Goal: Task Accomplishment & Management: Use online tool/utility

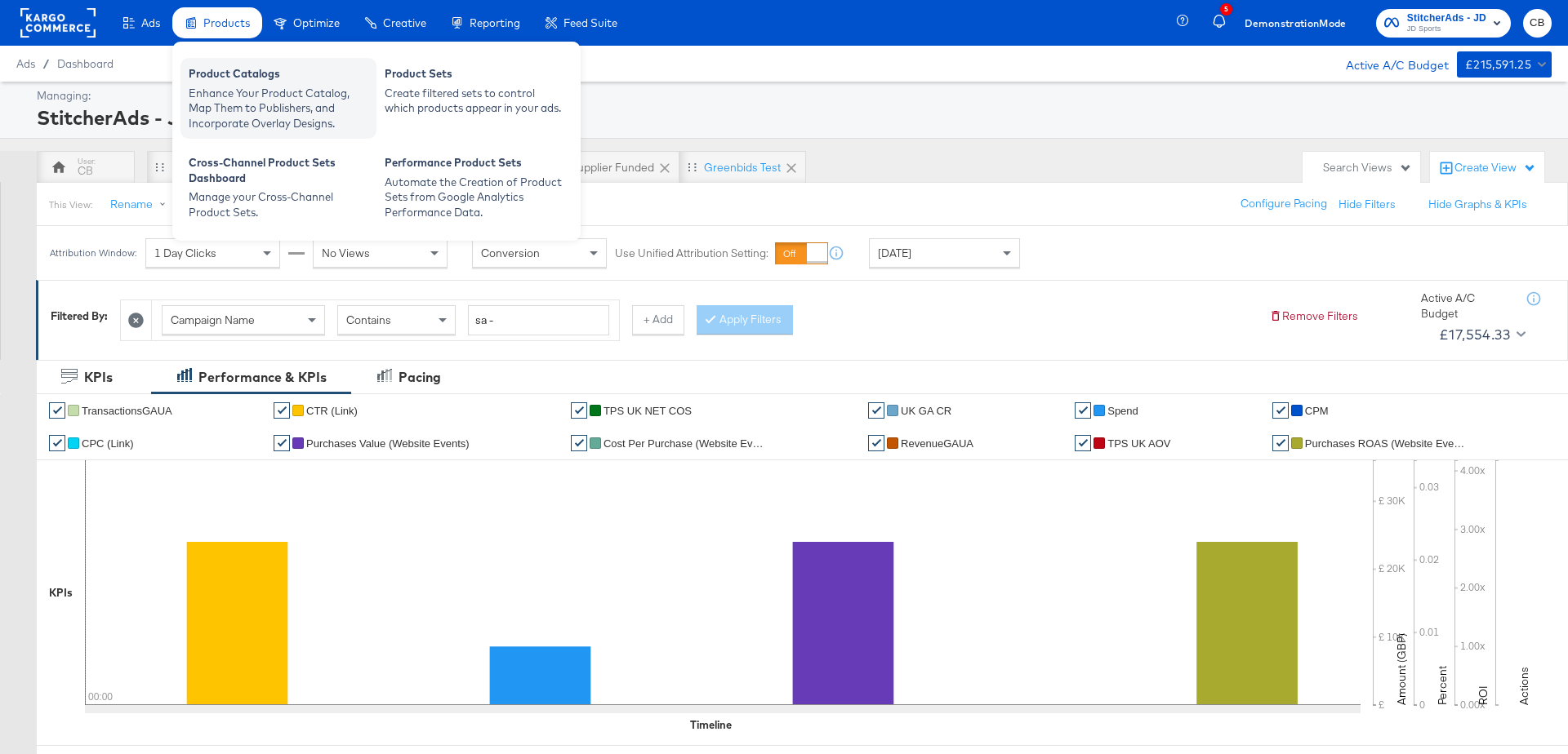
click at [233, 66] on div "Product Catalogs" at bounding box center [278, 76] width 180 height 20
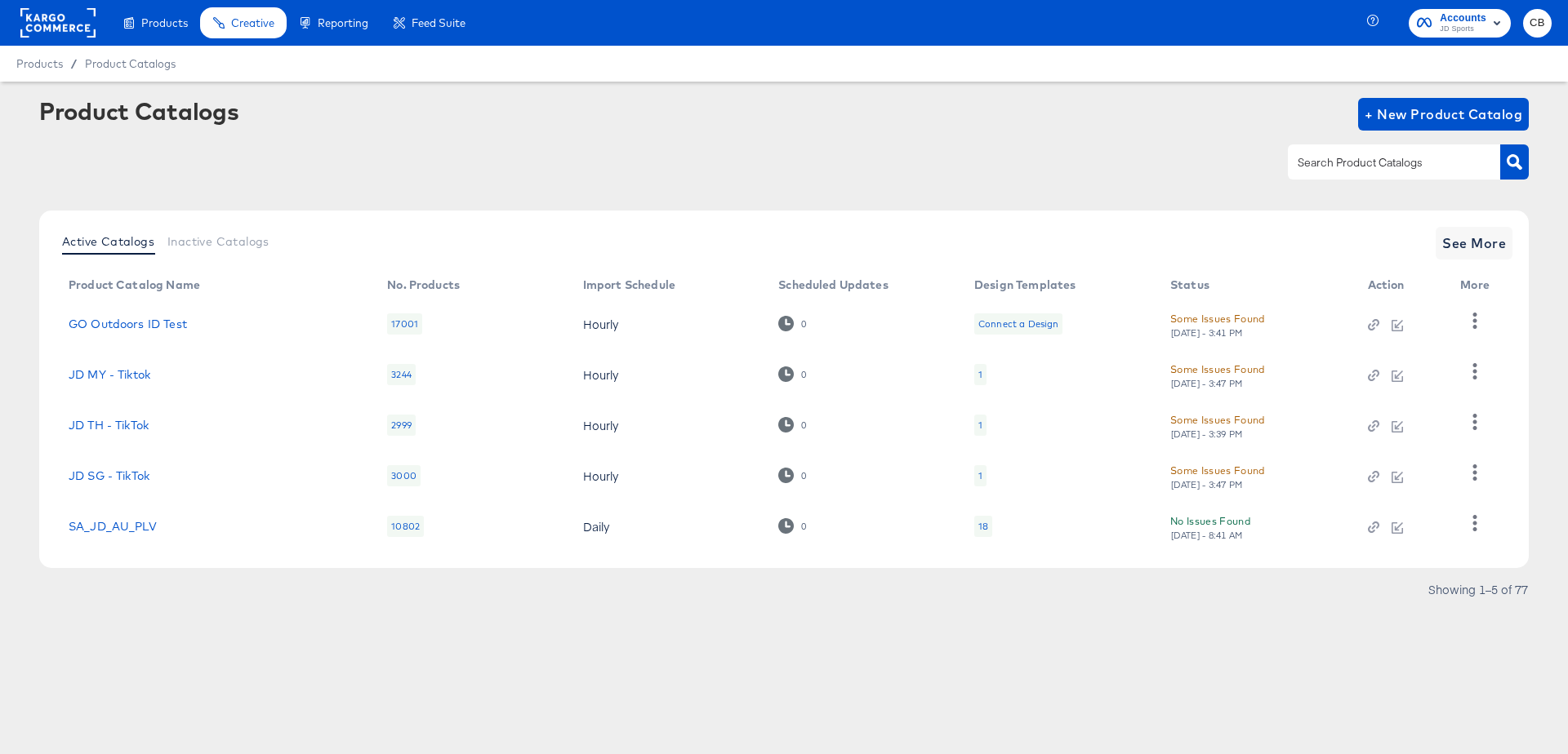
click at [1361, 156] on input "text" at bounding box center [1381, 163] width 174 height 19
type input "test"
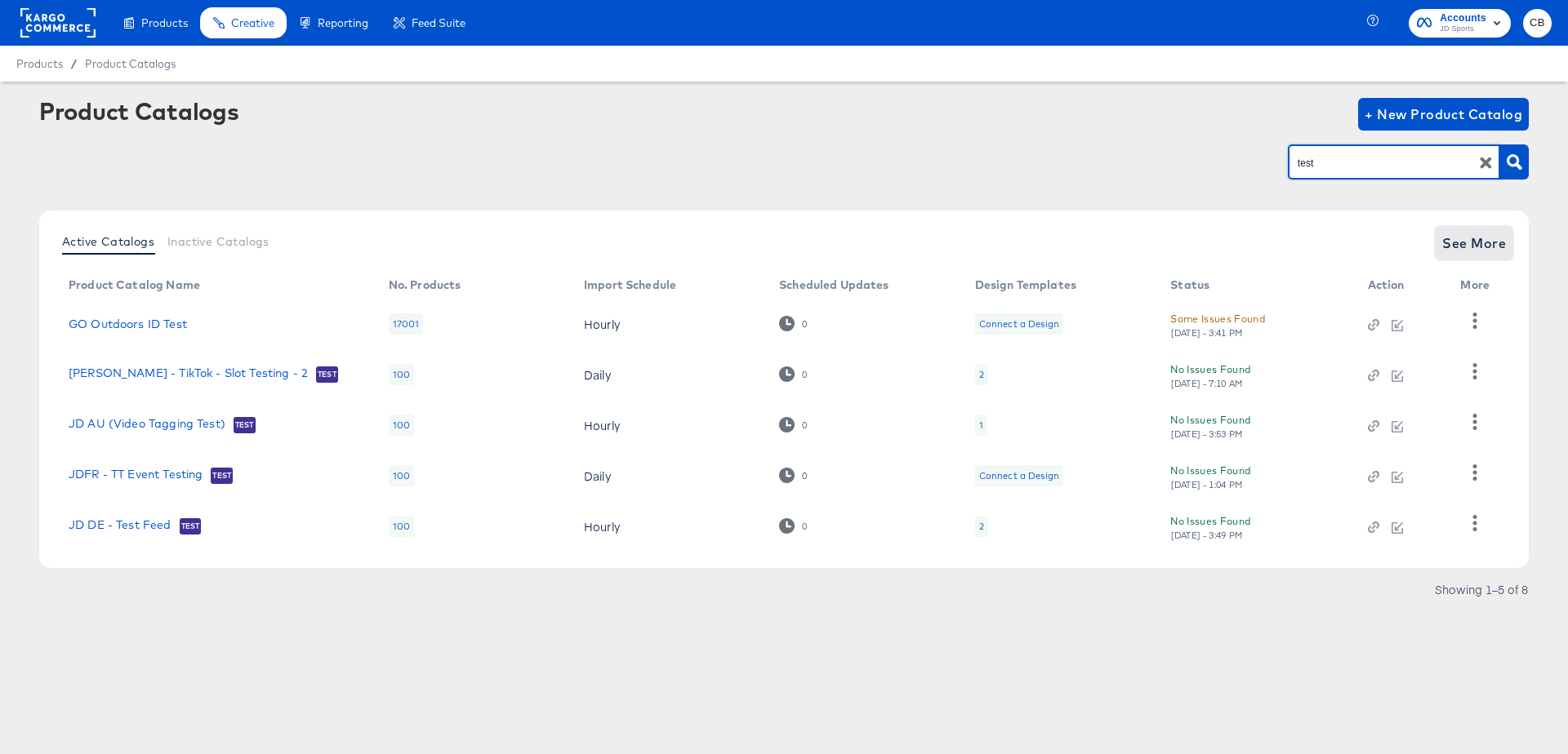
click at [1447, 239] on span "See More" at bounding box center [1474, 243] width 64 height 23
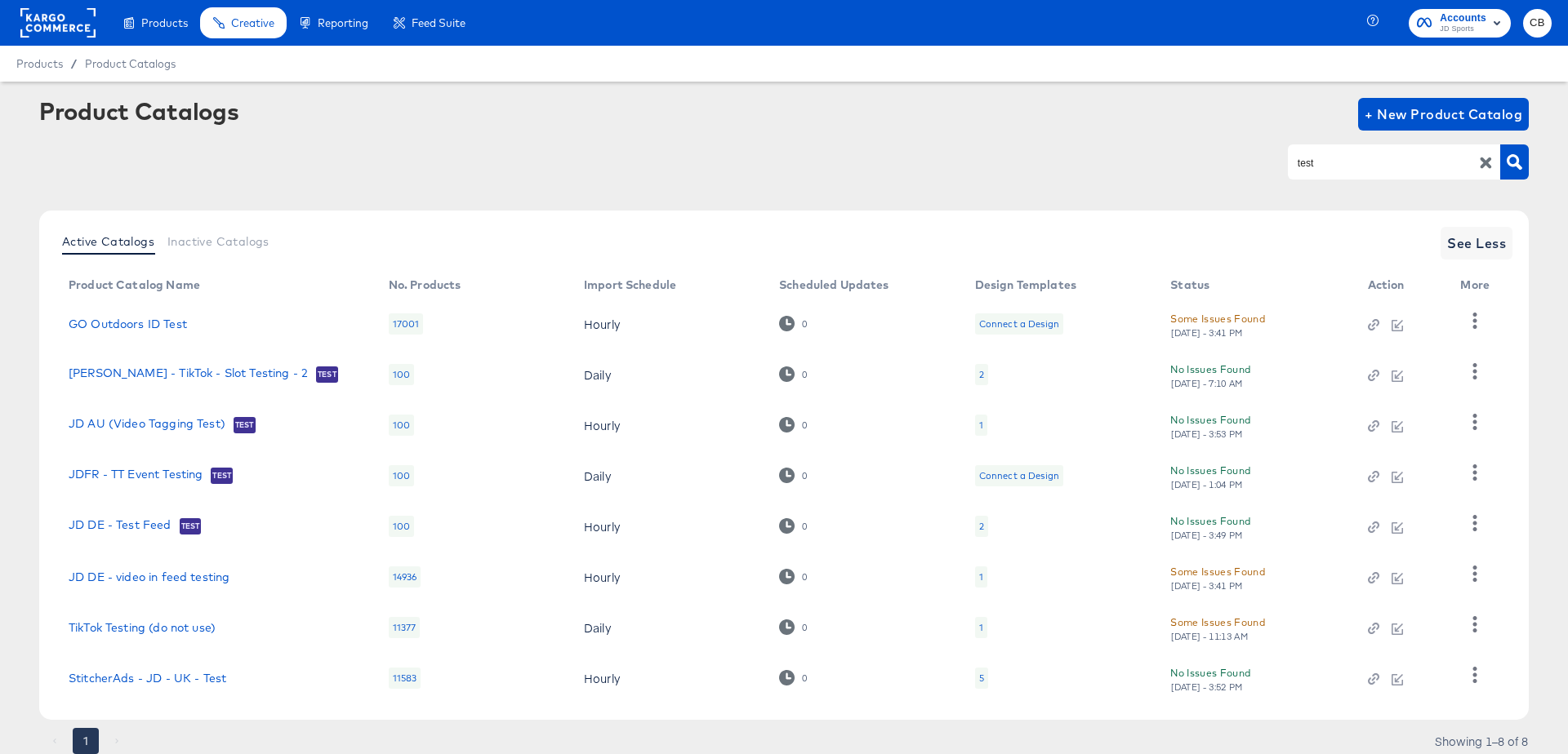
scroll to position [57, 0]
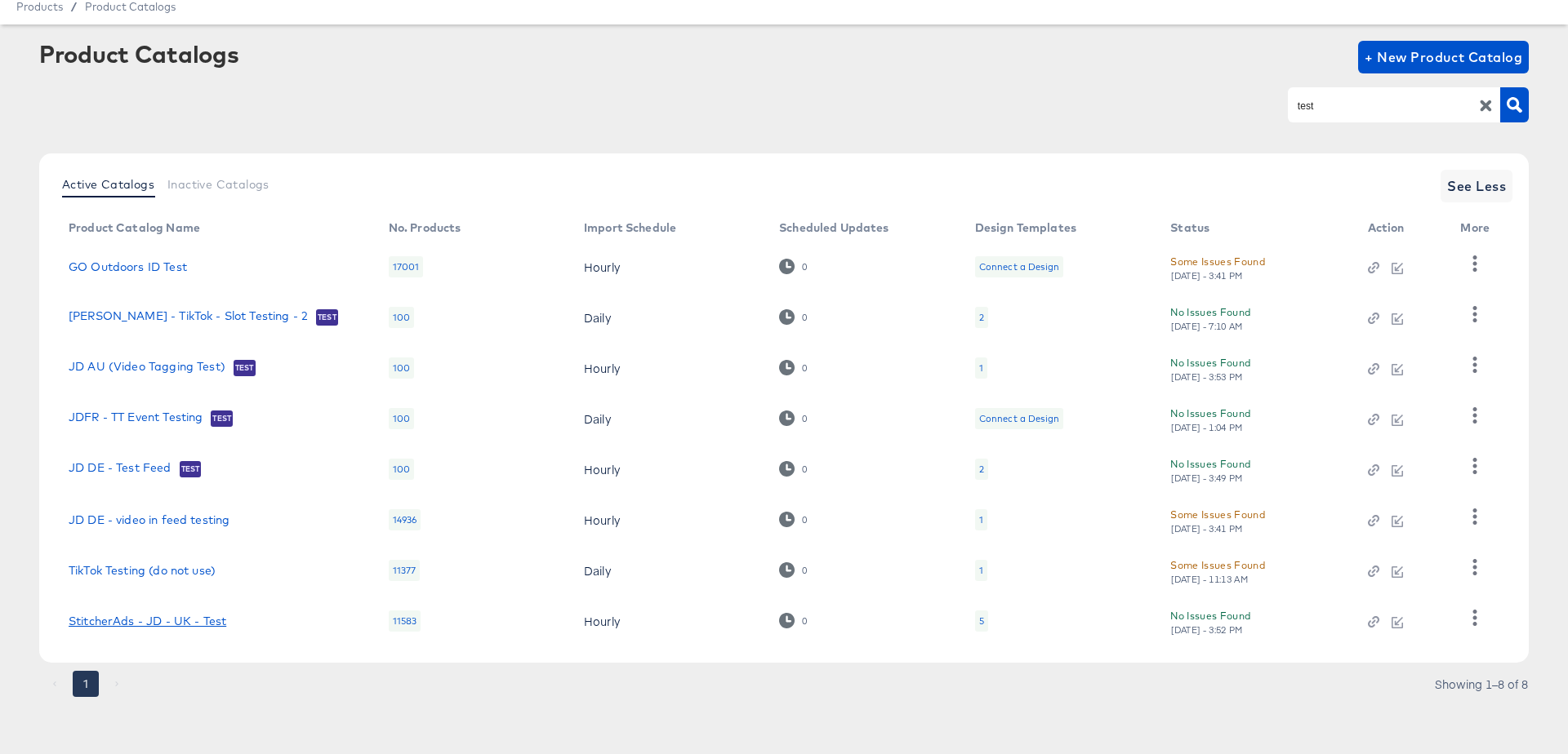
click at [195, 616] on link "StitcherAds - JD - UK - Test" at bounding box center [148, 621] width 158 height 13
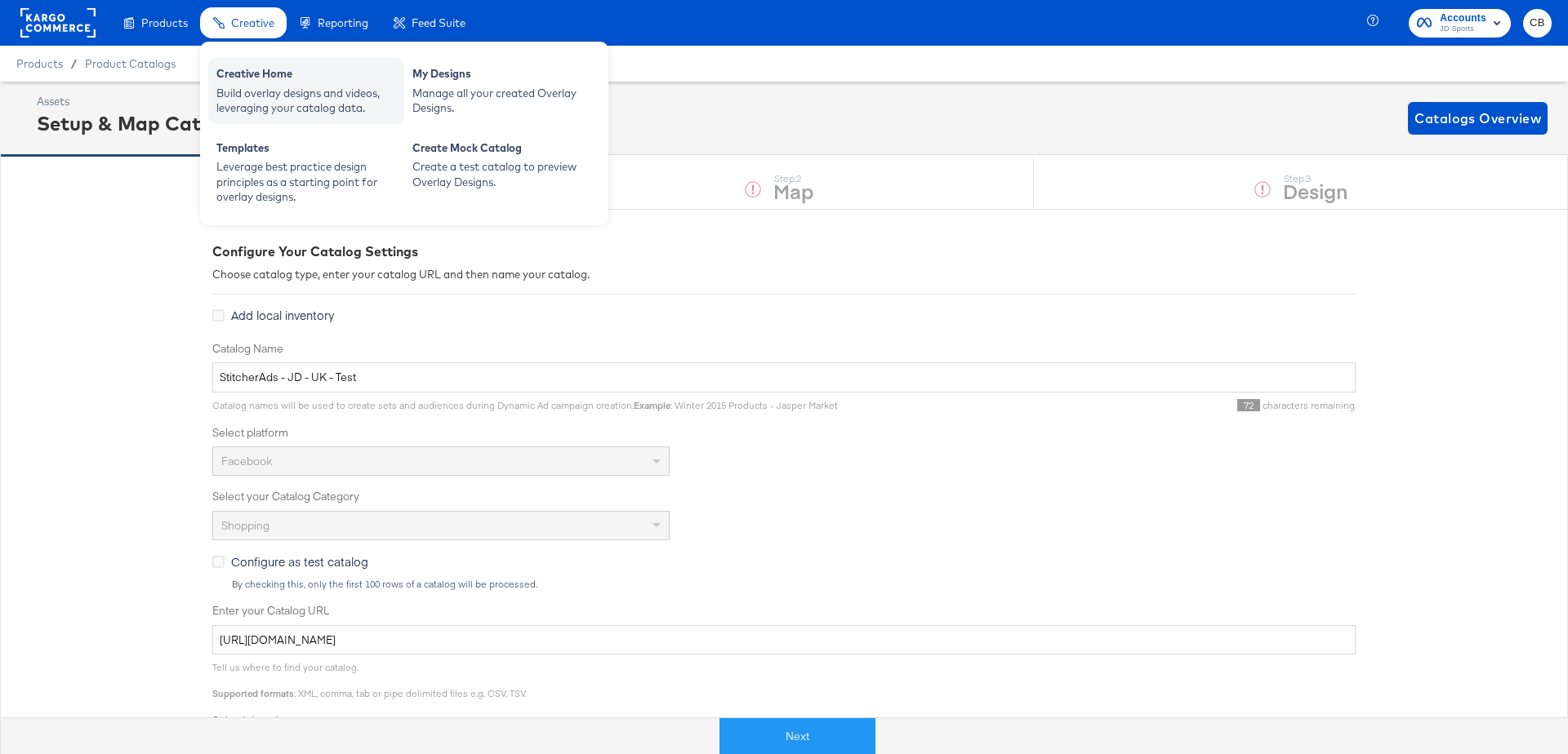
click at [251, 88] on div "Build overlay designs and videos, leveraging your catalog data." at bounding box center [306, 101] width 180 height 30
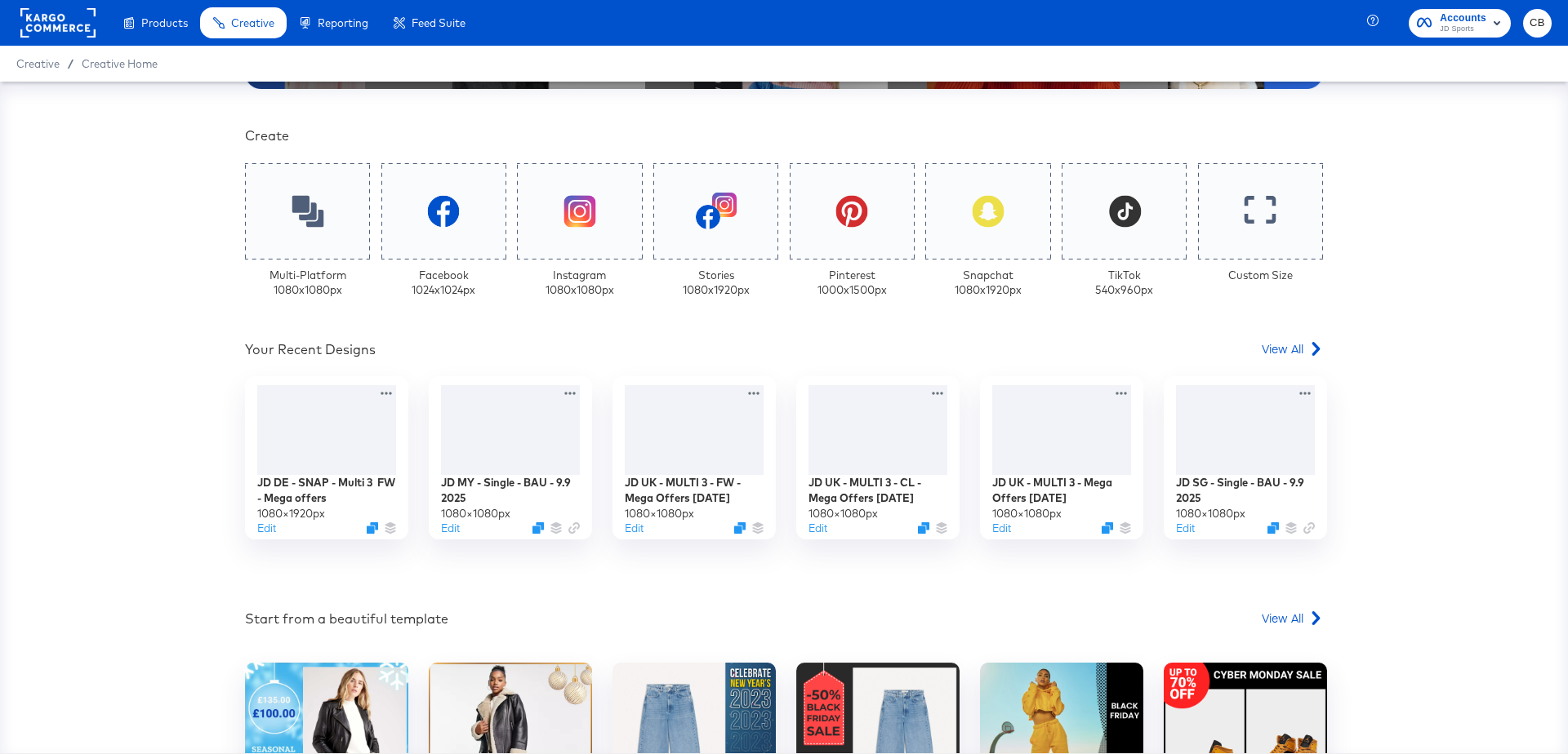
scroll to position [360, 0]
click at [1279, 349] on span "View All" at bounding box center [1283, 349] width 42 height 16
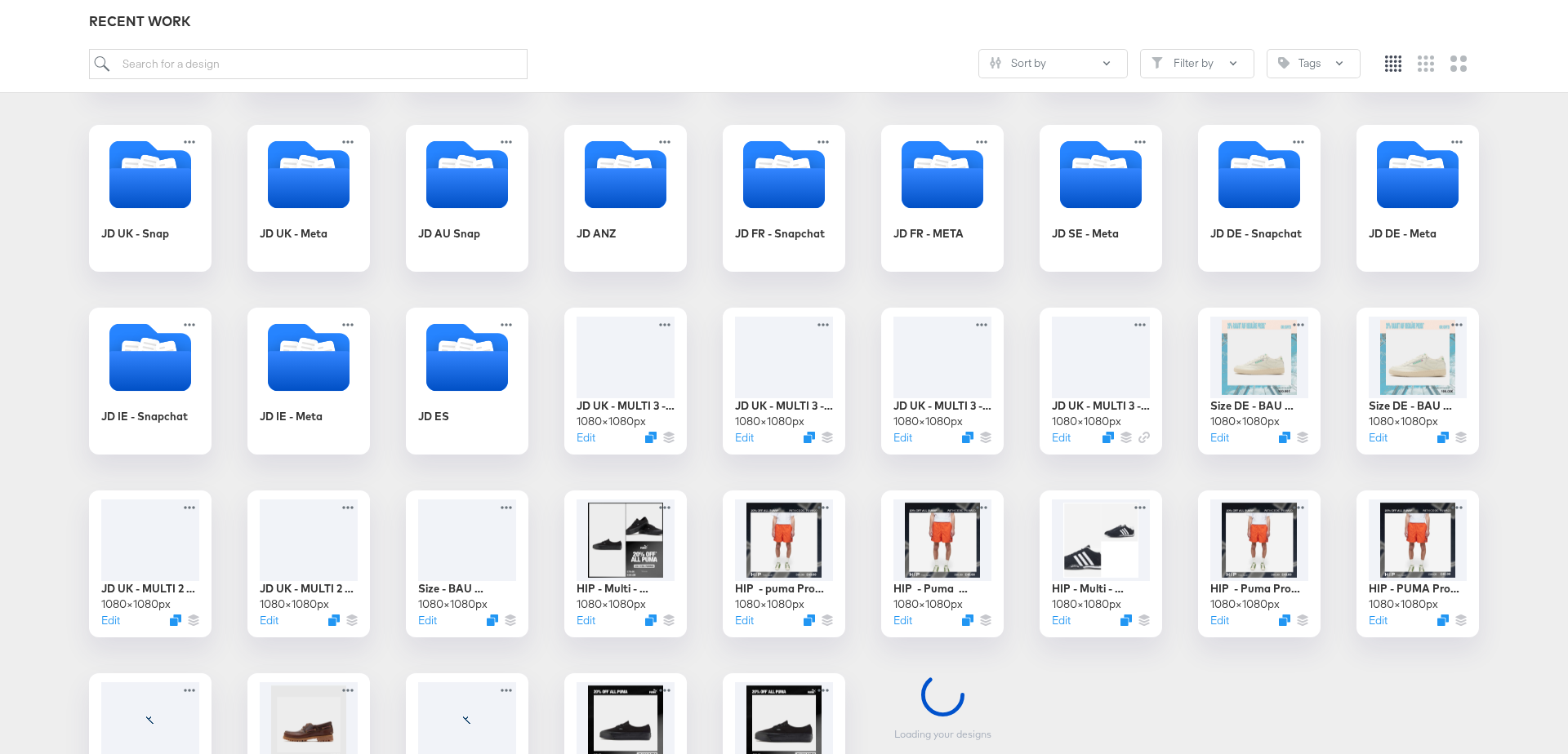
scroll to position [607, 0]
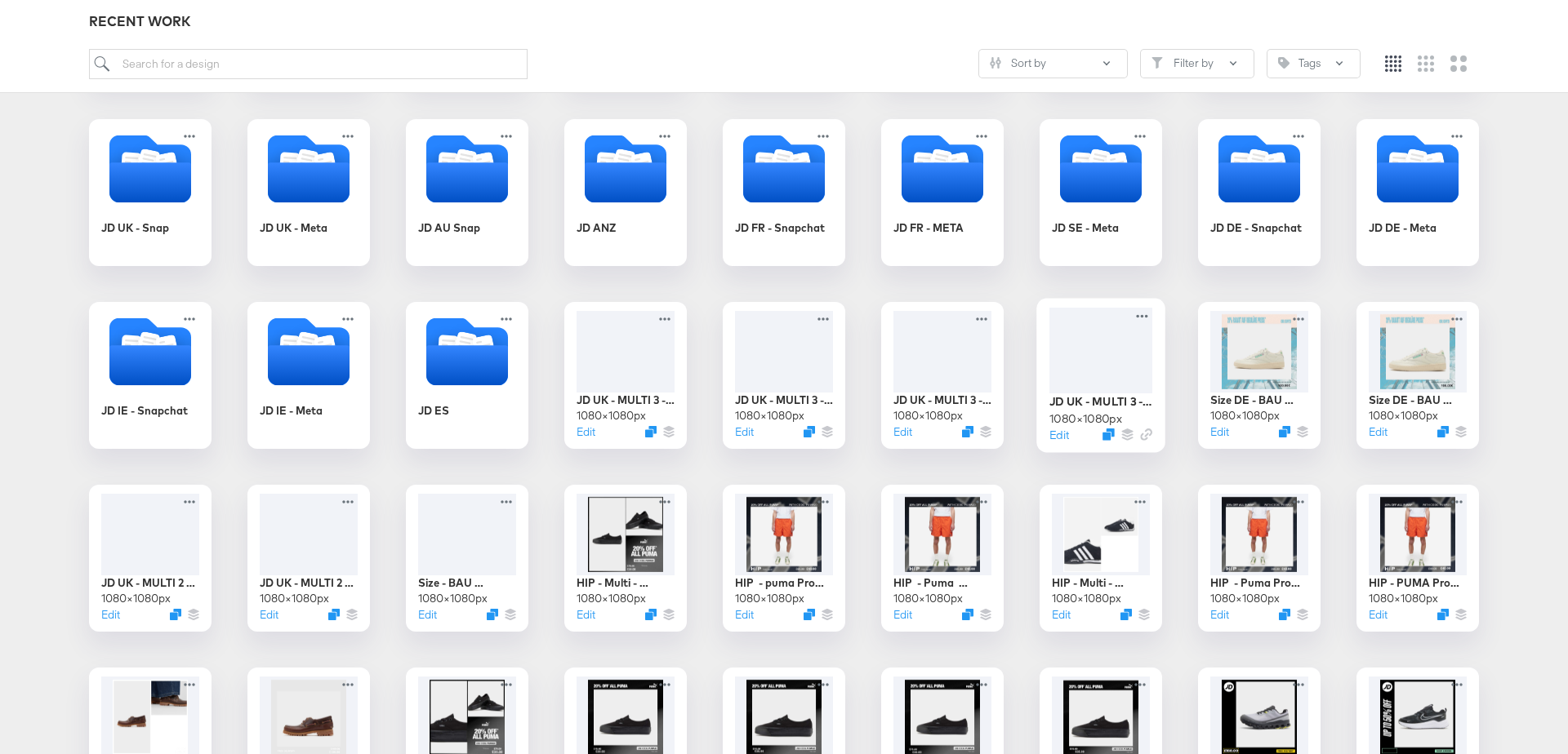
click at [1093, 343] on div at bounding box center [1101, 351] width 103 height 86
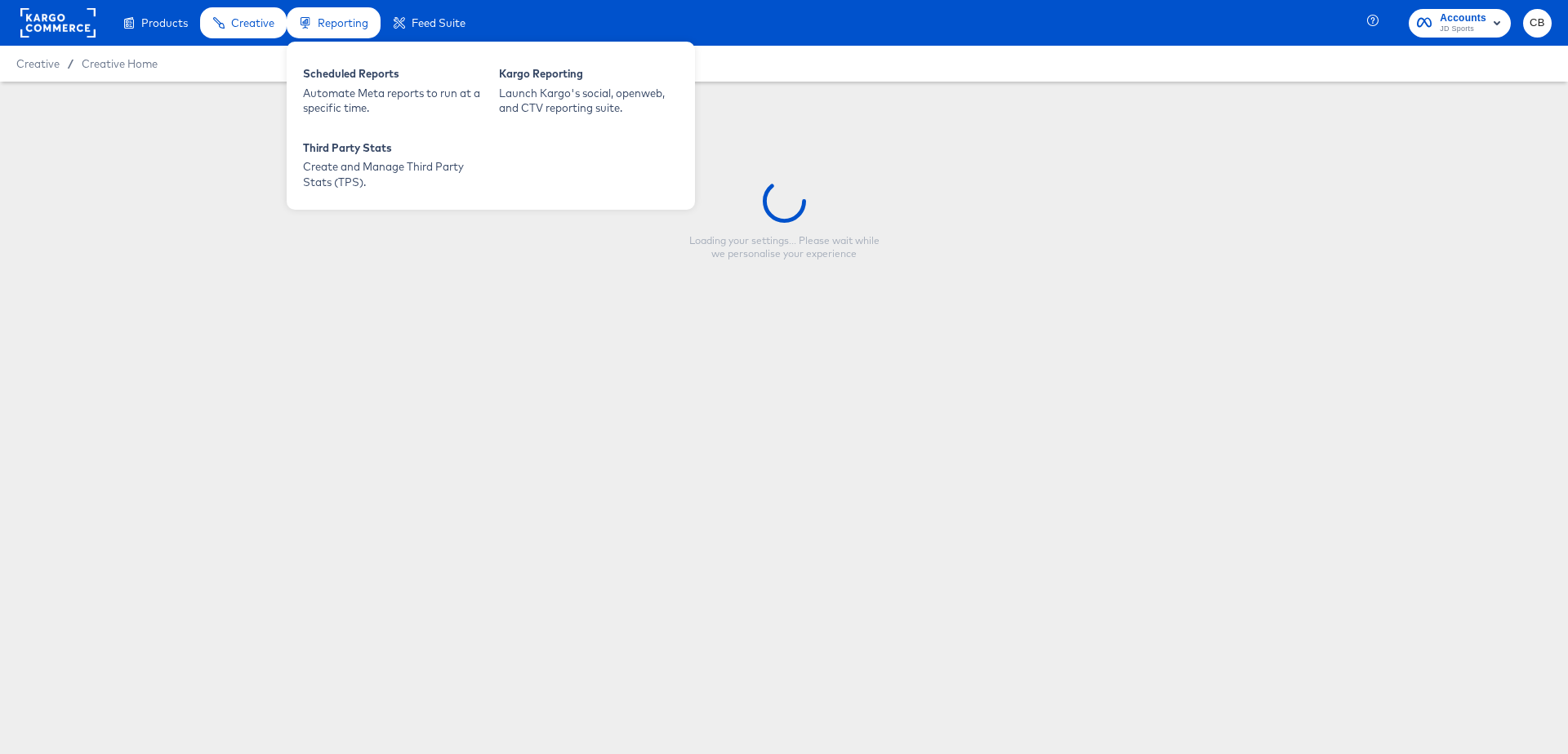
type input "JD UK - MULTI 3 - Forever Forward [DATE]"
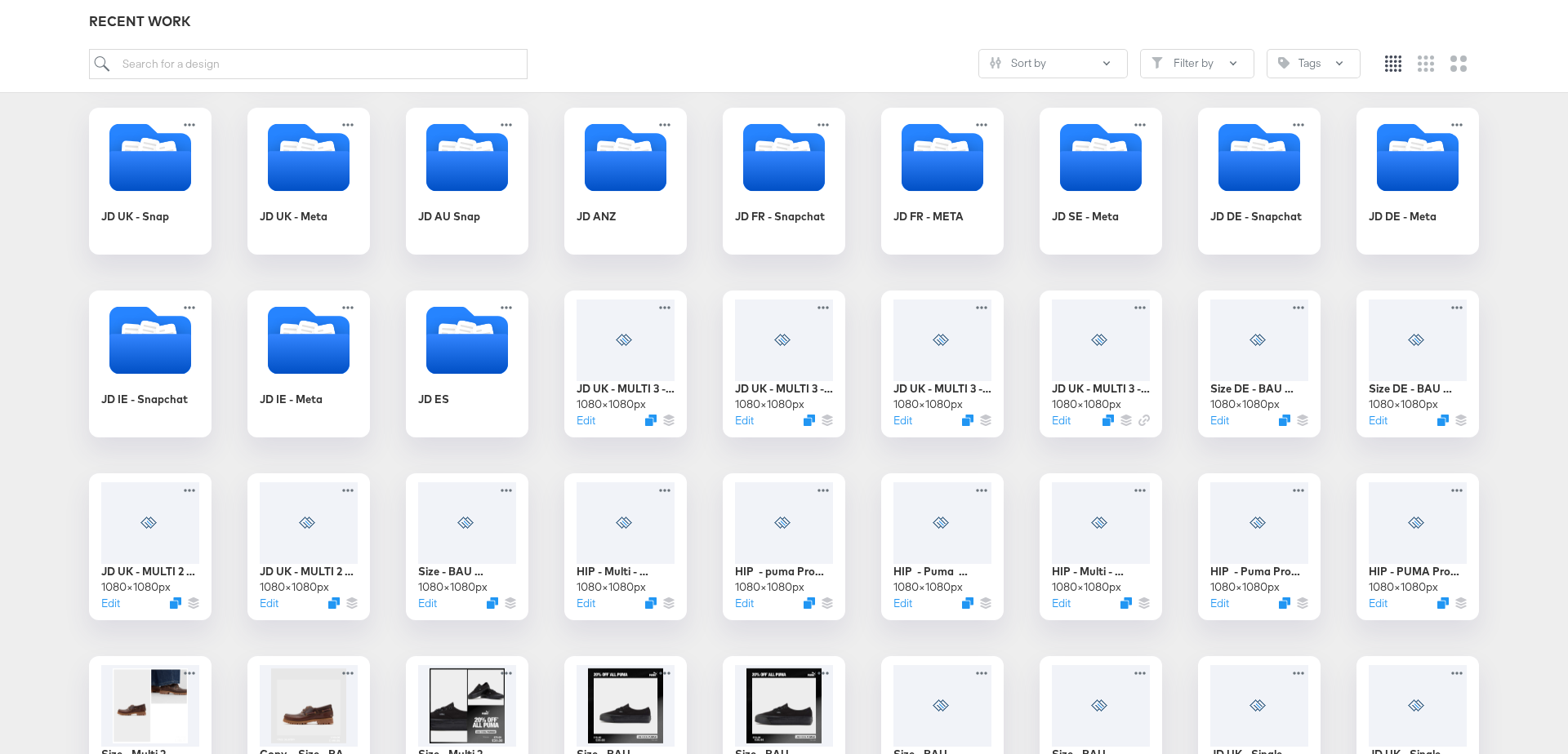
scroll to position [665, 0]
